Goal: Task Accomplishment & Management: Complete application form

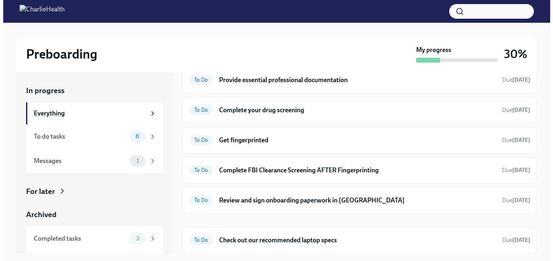
scroll to position [99, 0]
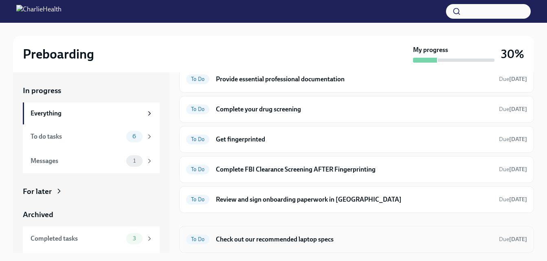
click at [299, 239] on h6 "Check out our recommended laptop specs" at bounding box center [354, 239] width 277 height 9
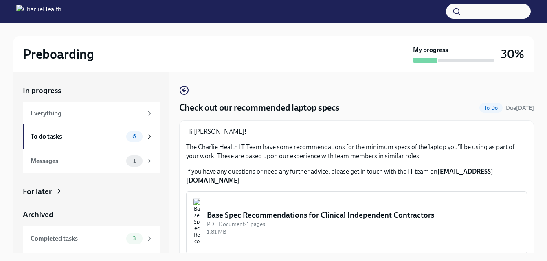
click at [363, 192] on button "Base Spec Recommendations for Clinical Independent Contractors PDF Document • 1…" at bounding box center [356, 223] width 341 height 63
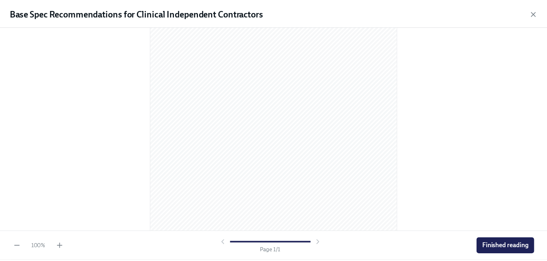
scroll to position [131, 0]
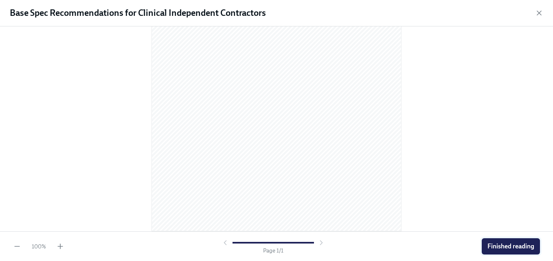
click at [518, 247] on span "Finished reading" at bounding box center [510, 247] width 47 height 8
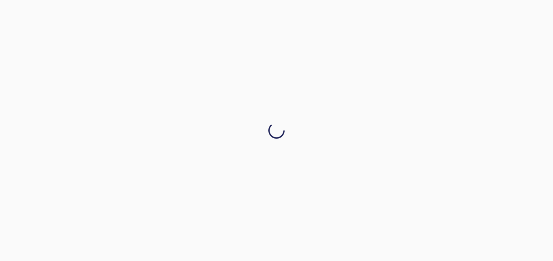
click at [518, 247] on div at bounding box center [276, 130] width 553 height 261
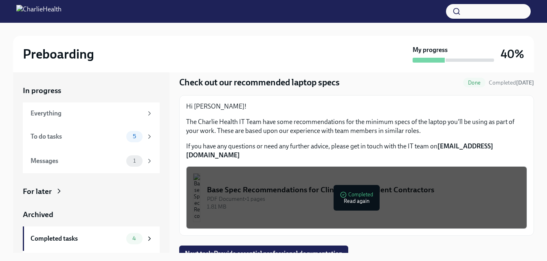
scroll to position [22, 0]
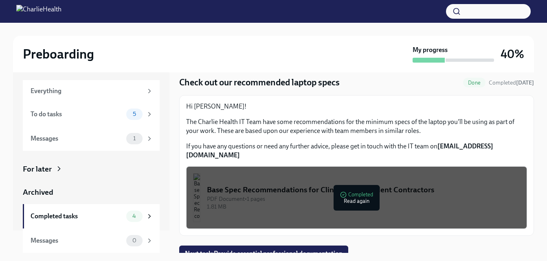
drag, startPoint x: 171, startPoint y: 228, endPoint x: 171, endPoint y: 197, distance: 31.4
drag, startPoint x: 171, startPoint y: 197, endPoint x: 54, endPoint y: 113, distance: 143.6
click at [54, 113] on div "To do tasks" at bounding box center [77, 114] width 92 height 9
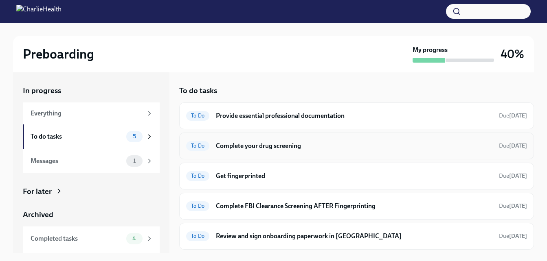
click at [417, 144] on h6 "Complete your drug screening" at bounding box center [354, 146] width 277 height 9
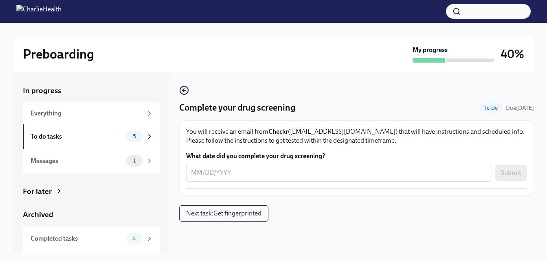
click at [417, 144] on p "You will receive an email from Checkr ([EMAIL_ADDRESS][DOMAIN_NAME]) that will …" at bounding box center [356, 136] width 341 height 18
click at [71, 137] on div "To do tasks" at bounding box center [77, 136] width 92 height 9
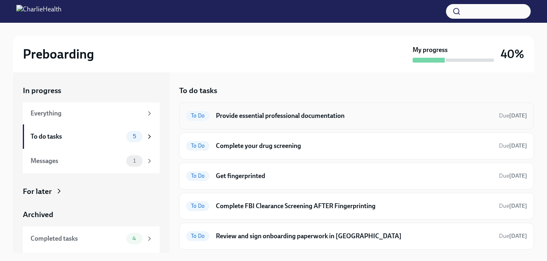
click at [265, 120] on h6 "Provide essential professional documentation" at bounding box center [354, 116] width 277 height 9
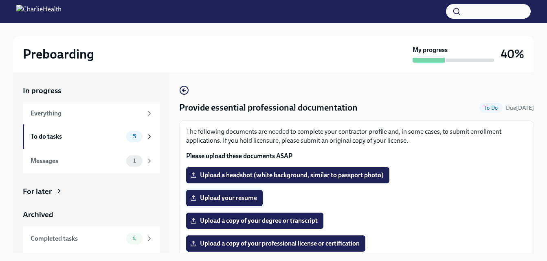
click at [235, 198] on span "Upload your resume" at bounding box center [224, 198] width 65 height 8
click at [0, 0] on input "Upload your resume" at bounding box center [0, 0] width 0 height 0
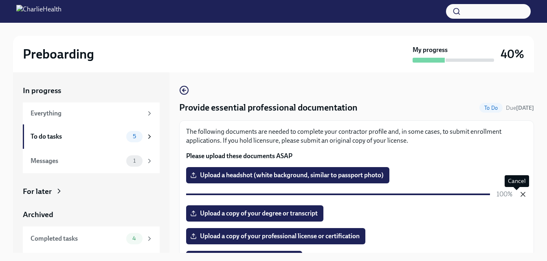
click at [521, 195] on icon "button" at bounding box center [523, 195] width 4 height 4
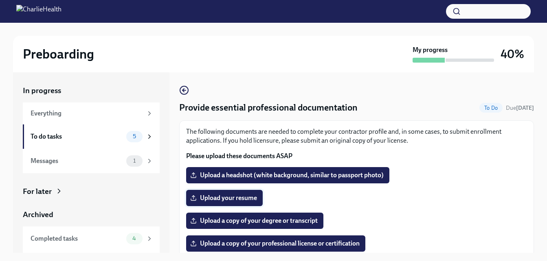
click at [232, 199] on span "Upload your resume" at bounding box center [224, 198] width 65 height 8
click at [0, 0] on input "Upload your resume" at bounding box center [0, 0] width 0 height 0
click at [240, 195] on span "[PERSON_NAME] 2025 Resume.docx" at bounding box center [249, 198] width 115 height 8
click at [0, 0] on input "[PERSON_NAME] 2025 Resume.docx" at bounding box center [0, 0] width 0 height 0
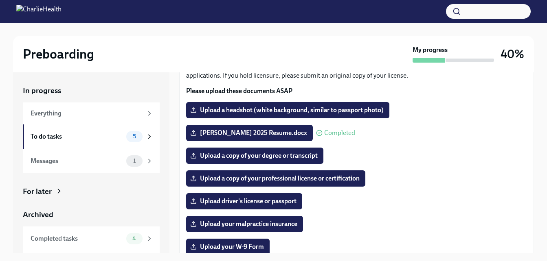
scroll to position [62, 0]
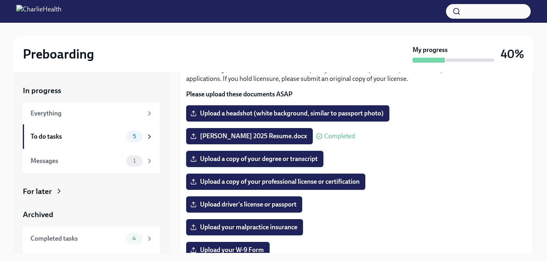
click at [305, 163] on span "Upload a copy of your degree or transcript" at bounding box center [255, 159] width 126 height 8
click at [0, 0] on input "Upload a copy of your degree or transcript" at bounding box center [0, 0] width 0 height 0
click at [295, 160] on span "Upload a copy of your degree or transcript" at bounding box center [255, 159] width 126 height 8
click at [0, 0] on input "Upload a copy of your degree or transcript" at bounding box center [0, 0] width 0 height 0
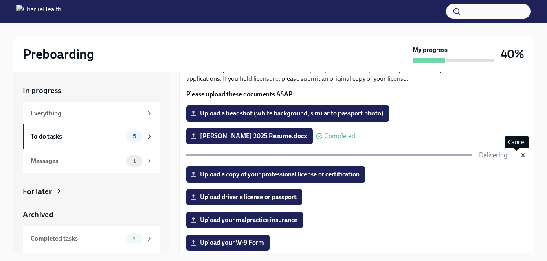
click at [521, 156] on icon "button" at bounding box center [523, 156] width 4 height 4
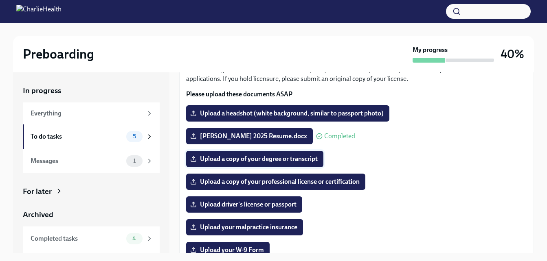
click at [290, 156] on span "Upload a copy of your degree or transcript" at bounding box center [255, 159] width 126 height 8
click at [0, 0] on input "Upload a copy of your degree or transcript" at bounding box center [0, 0] width 0 height 0
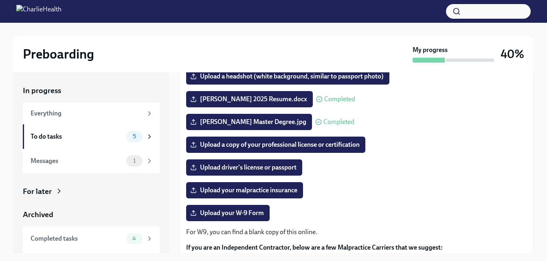
scroll to position [105, 0]
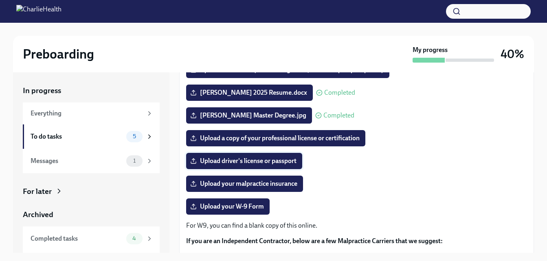
click at [280, 160] on span "Upload driver's license or passport" at bounding box center [244, 161] width 105 height 8
click at [0, 0] on input "Upload driver's license or passport" at bounding box center [0, 0] width 0 height 0
click at [495, 200] on div "Upload your W-9 Form" at bounding box center [356, 207] width 341 height 16
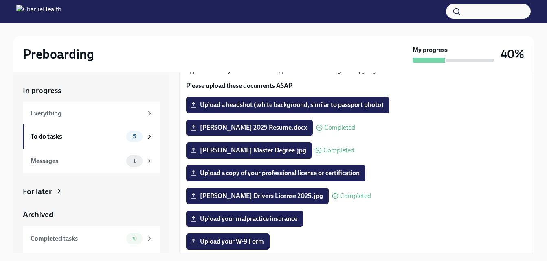
scroll to position [71, 0]
